Goal: Information Seeking & Learning: Learn about a topic

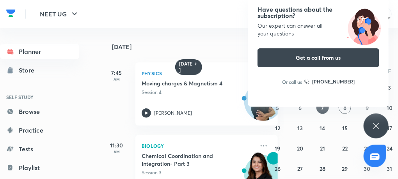
scroll to position [57, 0]
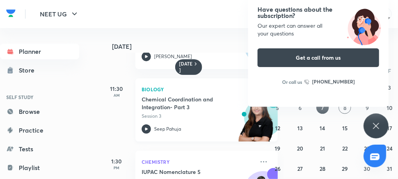
click at [189, 109] on h5 "Chemical Coordination and Integration- Part 3" at bounding box center [190, 104] width 97 height 16
click at [372, 125] on icon at bounding box center [376, 125] width 9 height 9
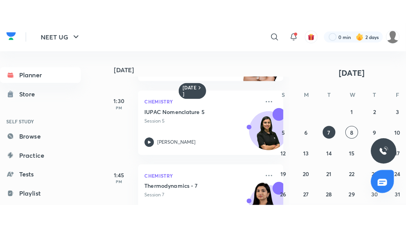
scroll to position [139, 0]
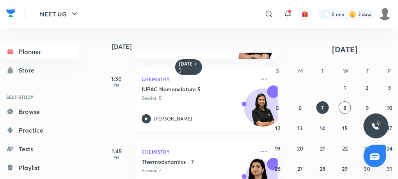
click at [147, 119] on icon at bounding box center [146, 119] width 3 height 3
